Goal: Check status: Check status

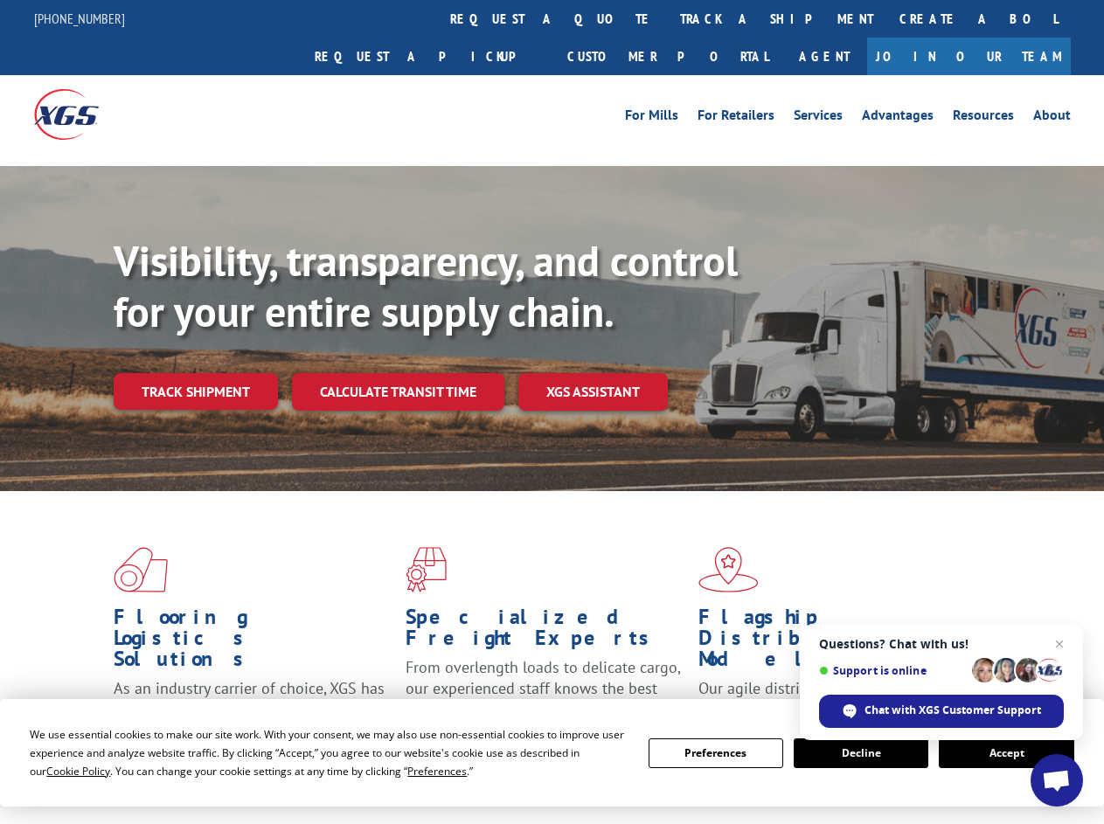
click at [552, 412] on div "Visibility, transparency, and control for your entire supply chain. Track shipm…" at bounding box center [609, 358] width 990 height 244
click at [61, 771] on span "Cookie Policy" at bounding box center [78, 771] width 64 height 15
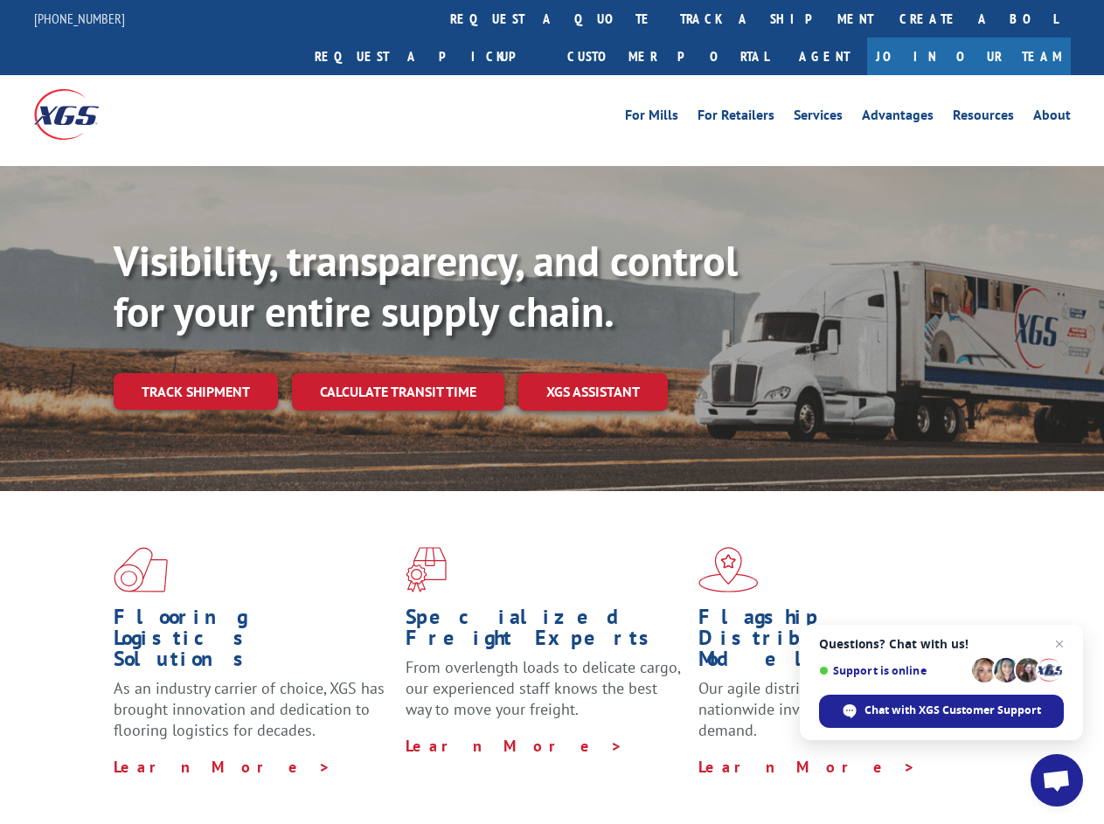
click at [420, 771] on div "Flooring Logistics Solutions As an industry carrier of choice, XGS has brought …" at bounding box center [552, 666] width 1104 height 351
click at [716, 753] on div "Flooring Logistics Solutions As an industry carrier of choice, XGS has brought …" at bounding box center [552, 662] width 1104 height 342
click at [861, 753] on div "Flooring Logistics Solutions As an industry carrier of choice, XGS has brought …" at bounding box center [552, 662] width 1104 height 342
click at [1006, 753] on div "Flooring Logistics Solutions As an industry carrier of choice, XGS has brought …" at bounding box center [552, 662] width 1104 height 342
click at [552, 412] on div "Visibility, transparency, and control for your entire supply chain. Track shipm…" at bounding box center [609, 358] width 990 height 244
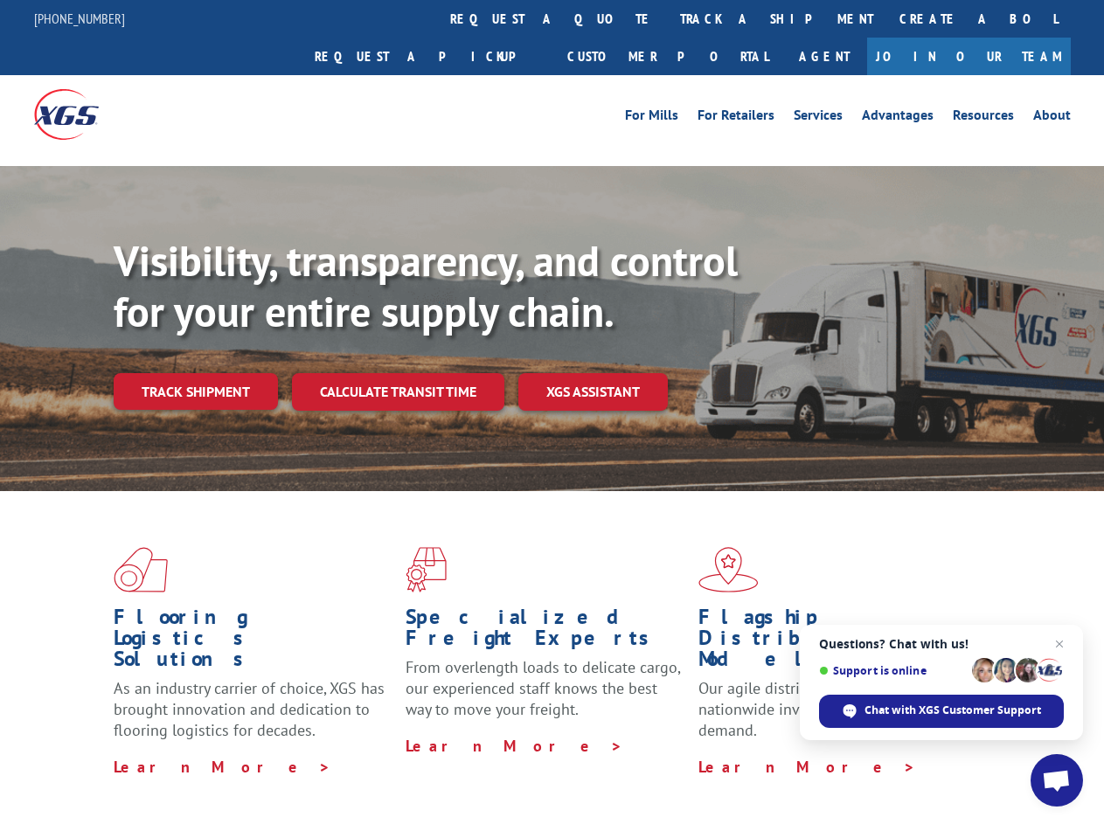
click at [667, 18] on link "track a shipment" at bounding box center [776, 19] width 219 height 38
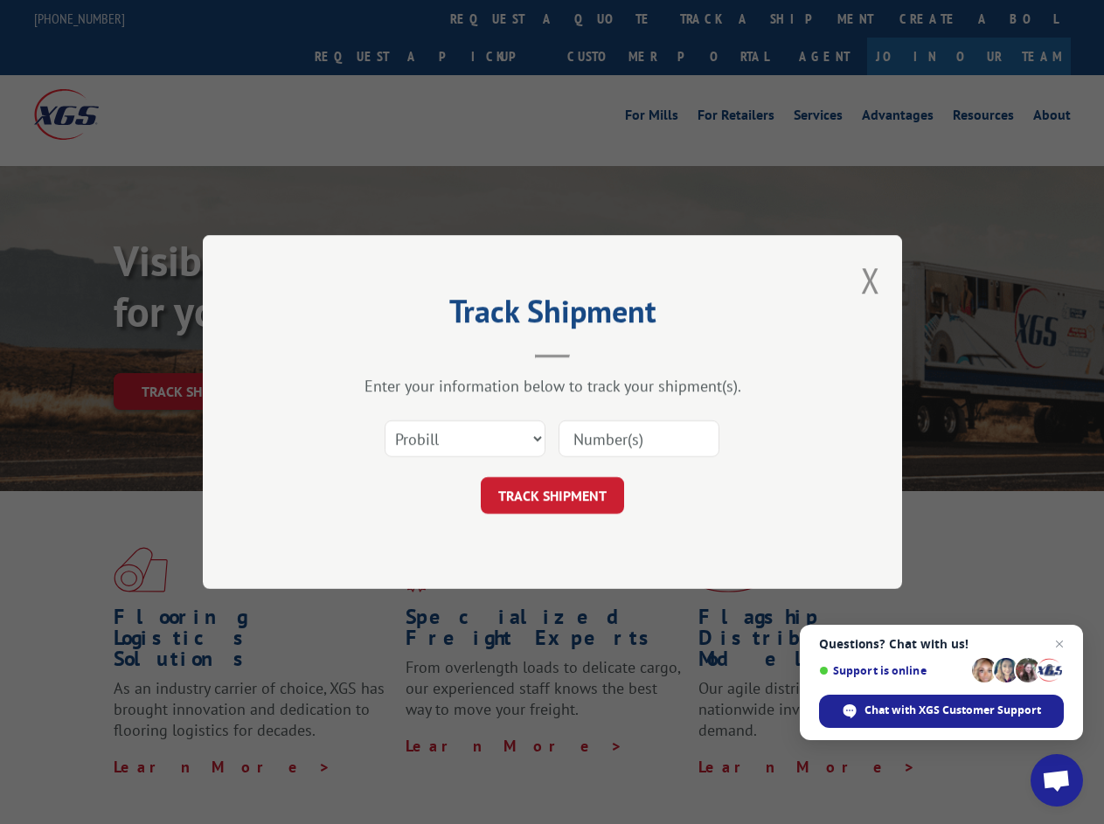
click at [610, 18] on div "Track Shipment Enter your information below to track your shipment(s). Select c…" at bounding box center [552, 412] width 1104 height 824
click at [719, 18] on div "Track Shipment Enter your information below to track your shipment(s). Select c…" at bounding box center [552, 412] width 1104 height 824
